Goal: Check status: Check status

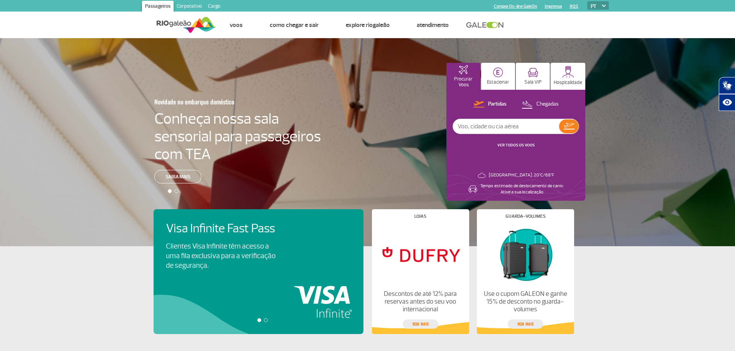
click at [469, 126] on input "text" at bounding box center [506, 126] width 106 height 15
click at [515, 120] on input "text" at bounding box center [506, 126] width 106 height 15
type input "LA775"
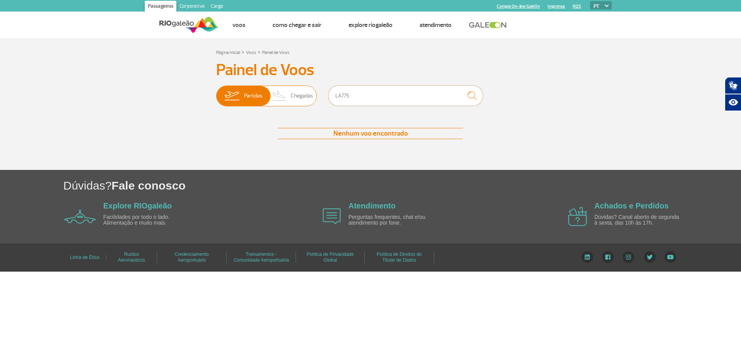
drag, startPoint x: 412, startPoint y: 103, endPoint x: 299, endPoint y: 98, distance: 113.5
click at [299, 98] on div "Partidas Chegadas LA775" at bounding box center [370, 97] width 309 height 23
